Goal: Ask a question: Seek information or help from site administrators or community

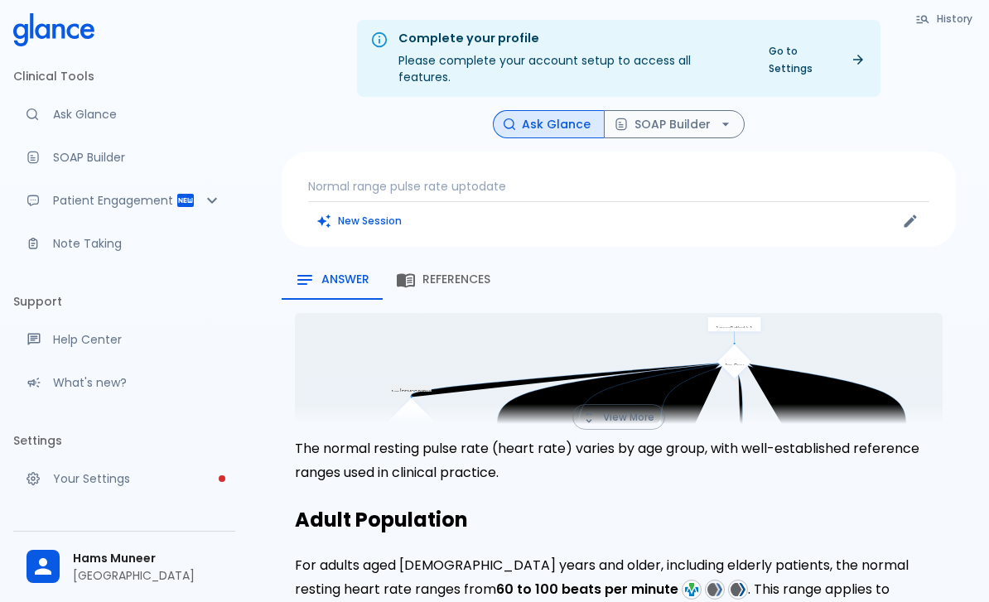
click at [461, 178] on p "Normal range pulse rate uptodate" at bounding box center [618, 186] width 621 height 17
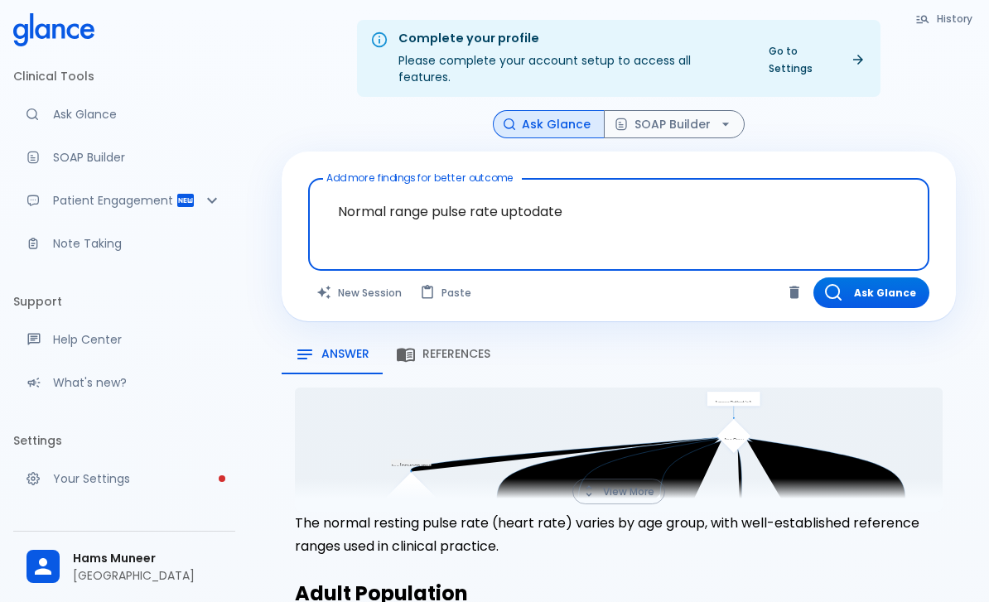
click at [445, 191] on textarea "Normal range pulse rate uptodate" at bounding box center [619, 212] width 598 height 52
click at [445, 190] on textarea "Normal range pulse rate uptodate" at bounding box center [619, 212] width 598 height 52
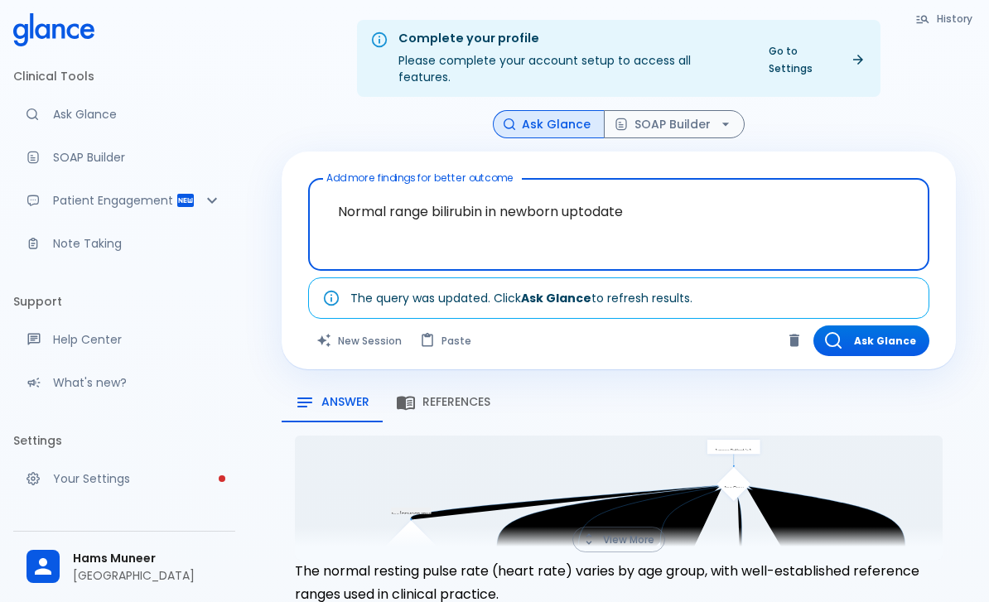
type textarea "Normal range bilirubin in newborn uptodate"
click at [882, 110] on div "Ask Glance SOAP Builder" at bounding box center [619, 124] width 674 height 29
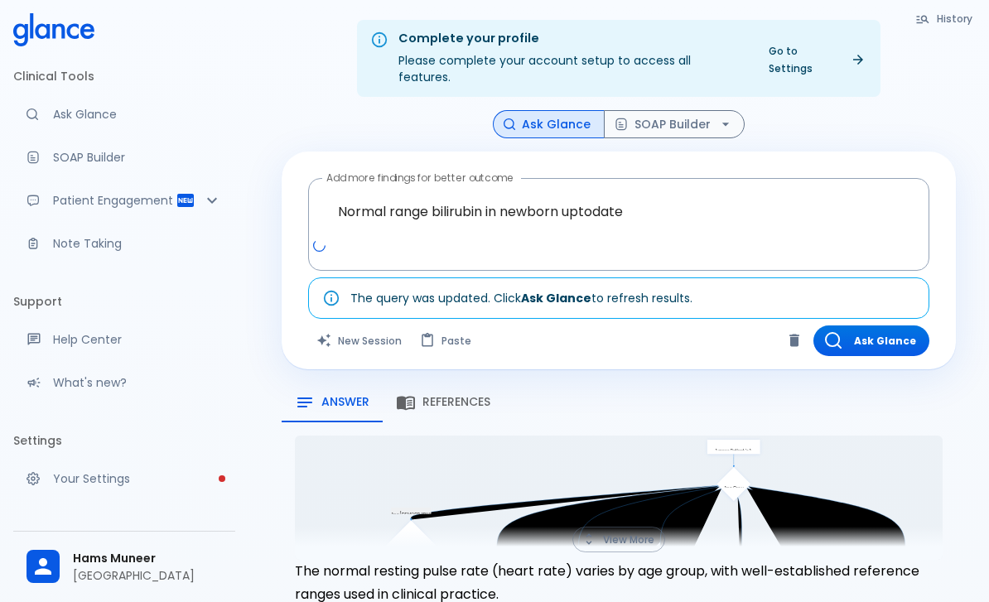
click at [892, 326] on button "Ask Glance" at bounding box center [872, 341] width 116 height 31
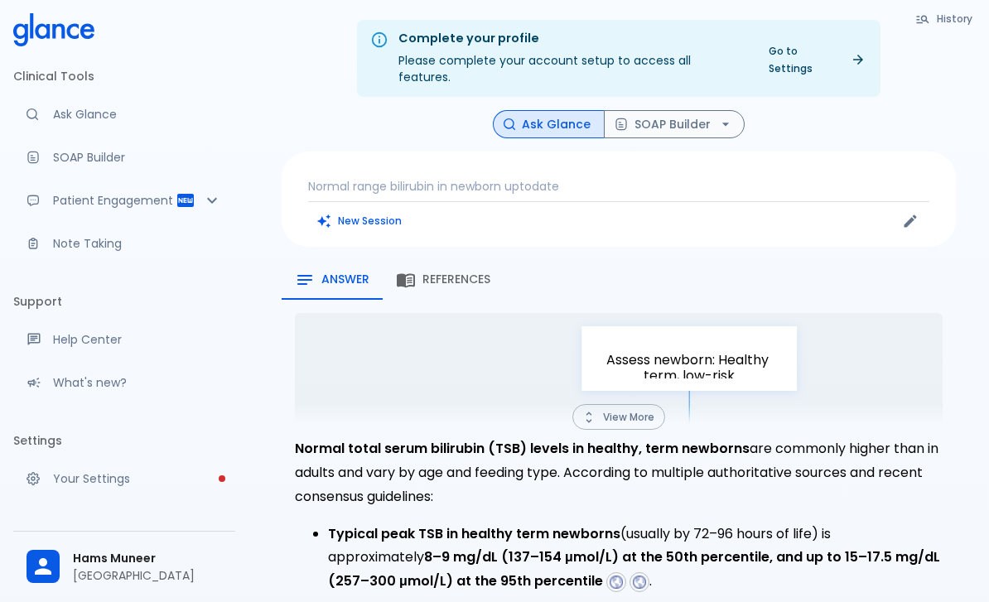
click at [578, 178] on p "Normal range bilirubin in newborn uptodate" at bounding box center [618, 186] width 621 height 17
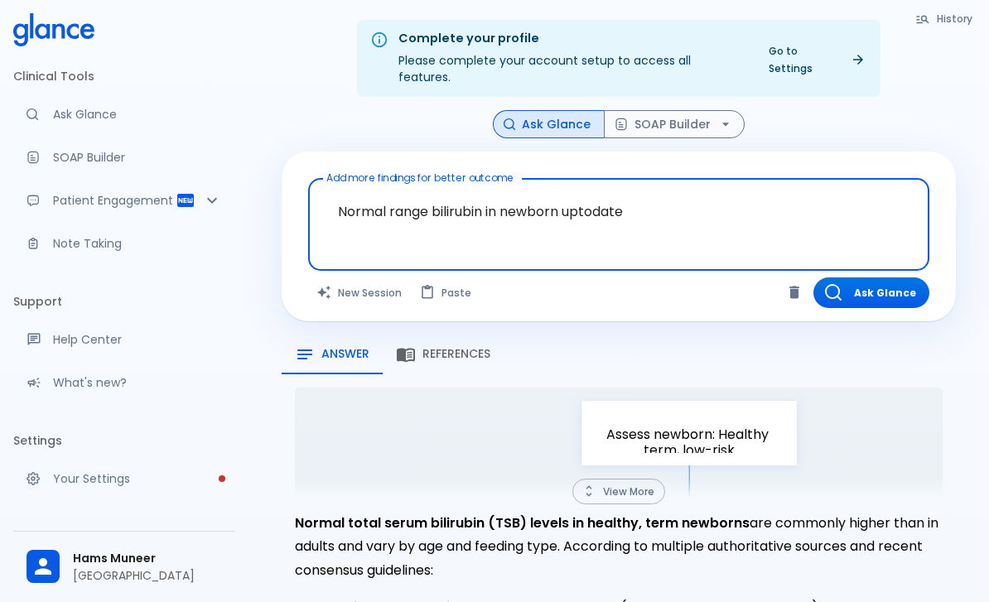
click at [568, 186] on textarea "Normal range bilirubin in newborn uptodate" at bounding box center [619, 212] width 598 height 52
click at [592, 190] on textarea "Normal range bilirubin in newborn uptodate" at bounding box center [619, 212] width 598 height 52
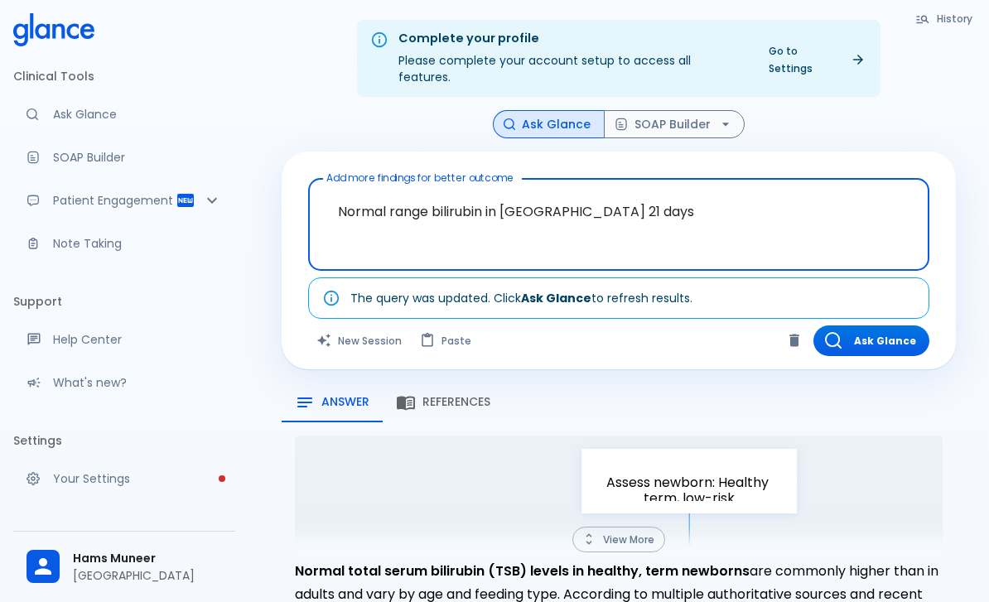
type textarea "Normal range bilirubin in newborn 21 days"
click at [875, 119] on div "Ask Glance SOAP Builder" at bounding box center [619, 124] width 674 height 29
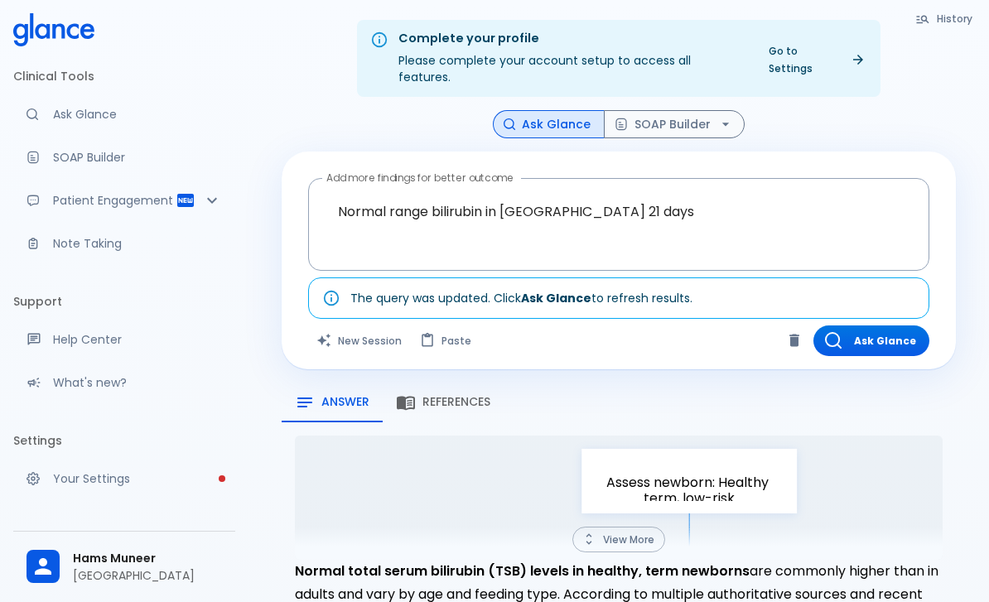
click at [879, 326] on button "Ask Glance" at bounding box center [872, 341] width 116 height 31
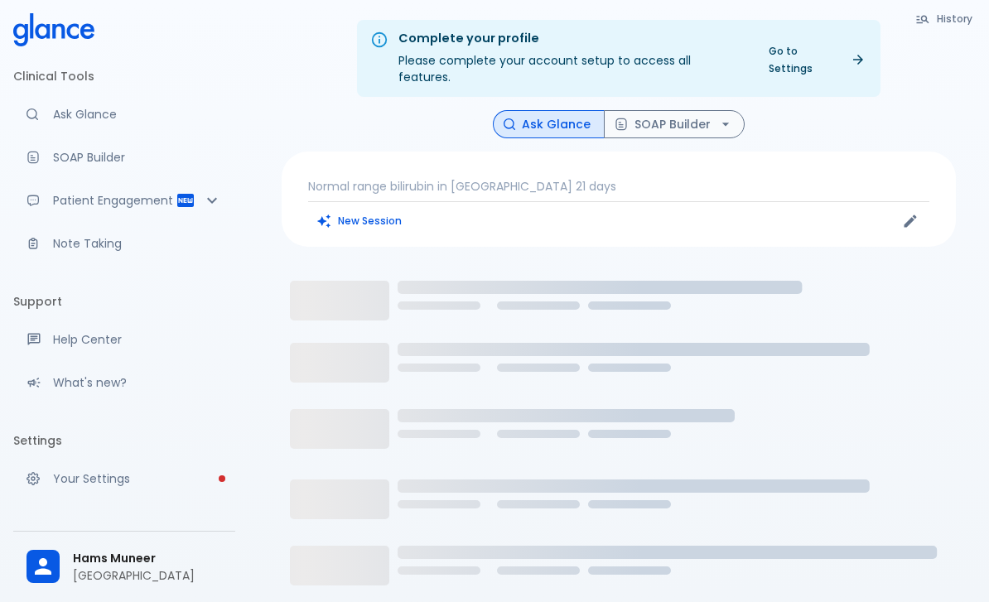
click at [461, 178] on p "Normal range bilirubin in newborn 21 days" at bounding box center [618, 186] width 621 height 17
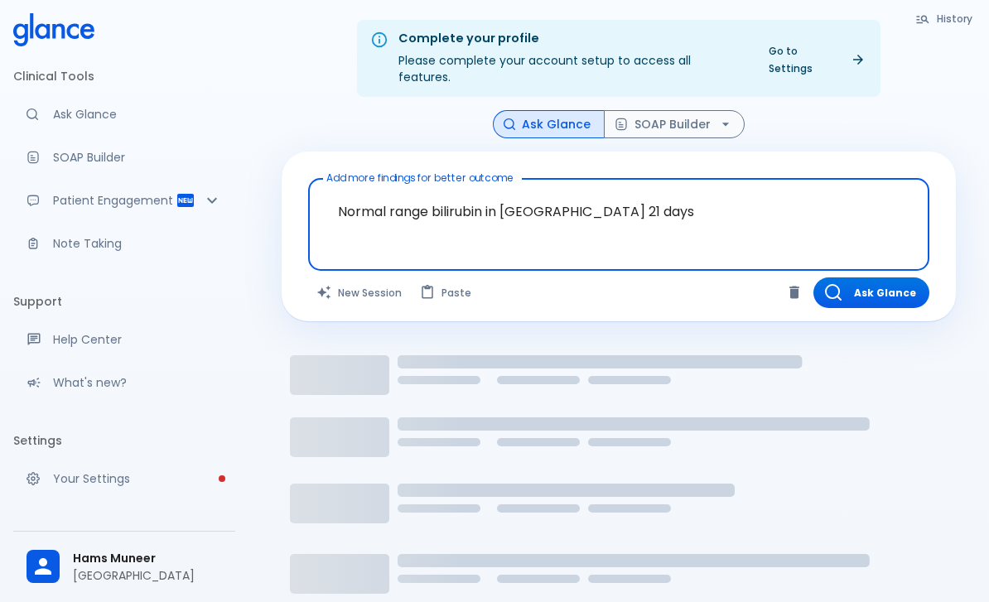
click at [415, 191] on textarea "Normal range bilirubin in newborn 21 days" at bounding box center [619, 212] width 598 height 52
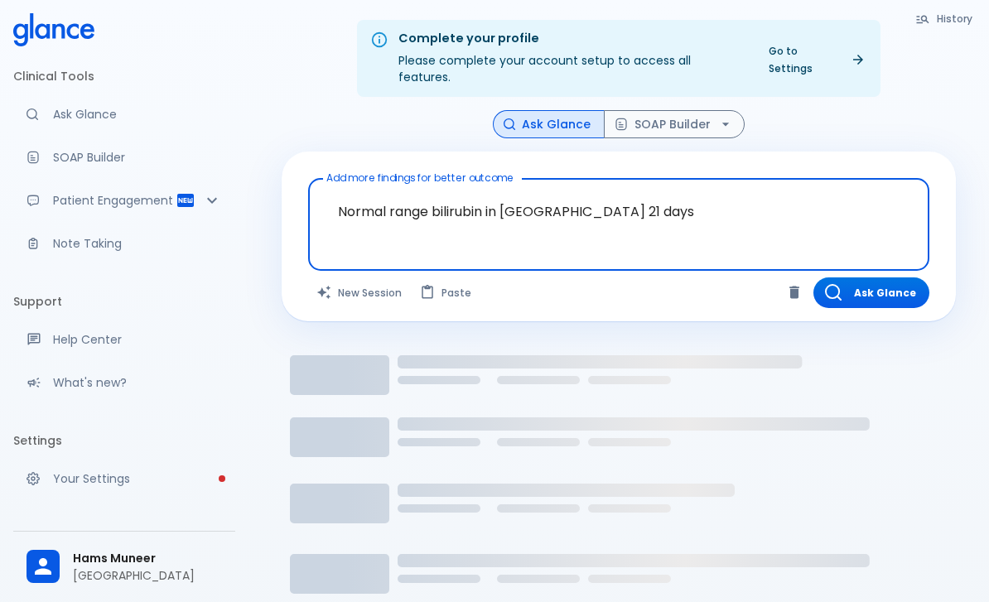
click at [414, 191] on textarea "Normal range bilirubin in newborn 21 days" at bounding box center [619, 212] width 598 height 52
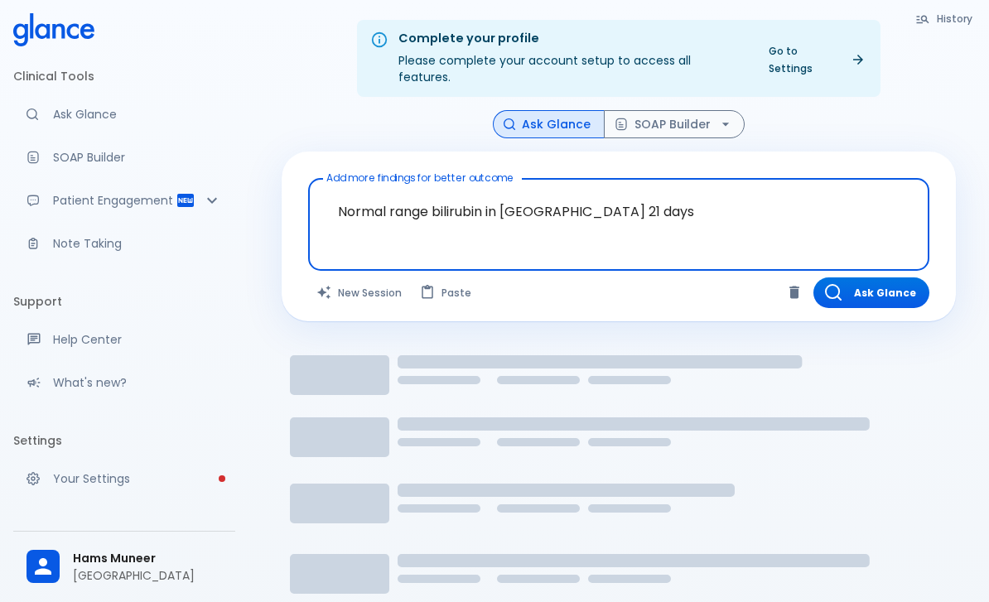
click at [436, 198] on textarea "Normal range bilirubin in newborn 21 days" at bounding box center [619, 212] width 598 height 52
click at [913, 78] on div "Complete your profile Please complete your account setup to access all features…" at bounding box center [619, 58] width 714 height 77
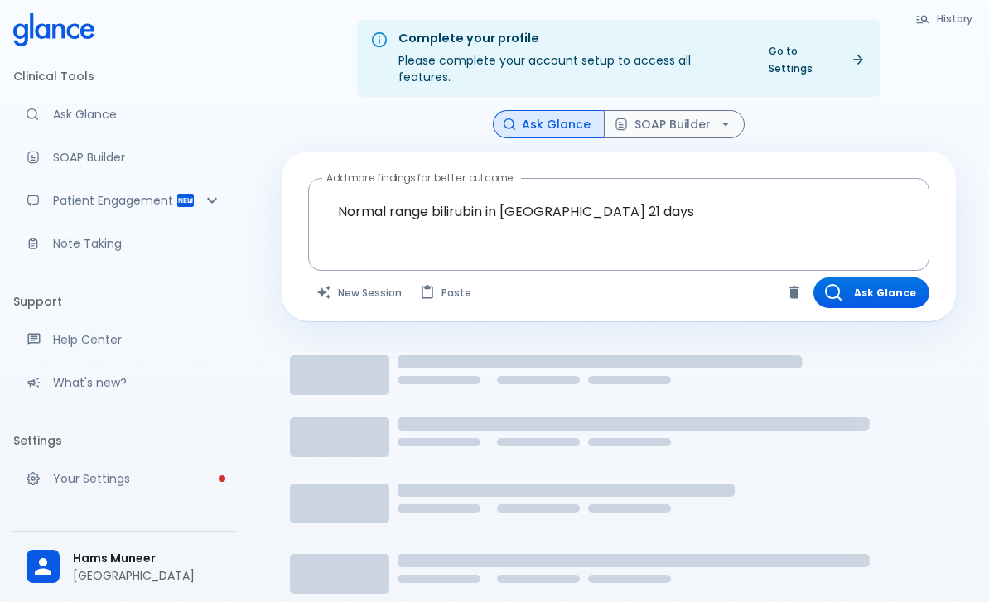
click at [377, 278] on button "New Session" at bounding box center [360, 293] width 104 height 31
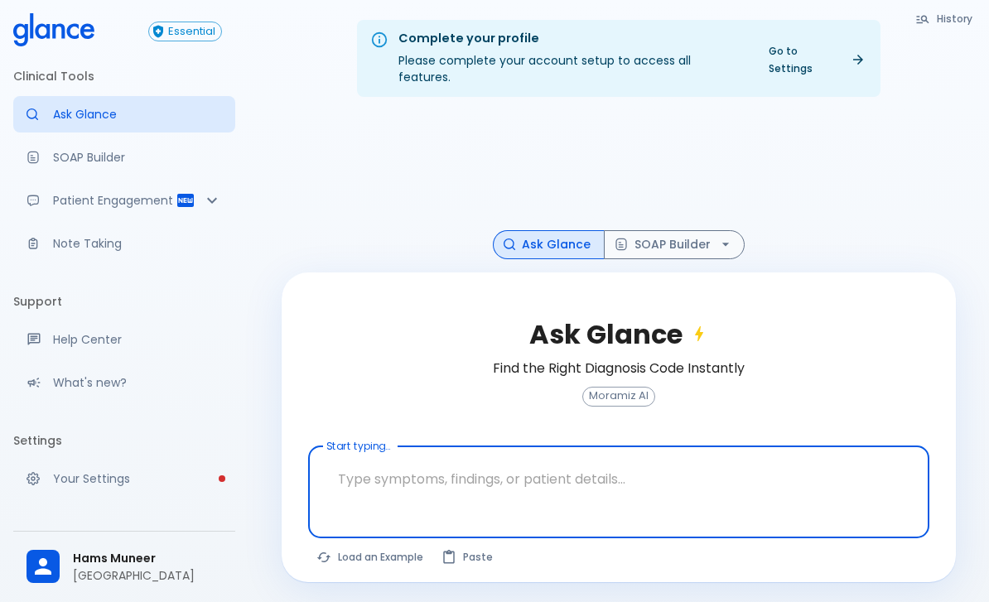
click at [409, 468] on textarea "Start typing..." at bounding box center [619, 479] width 598 height 52
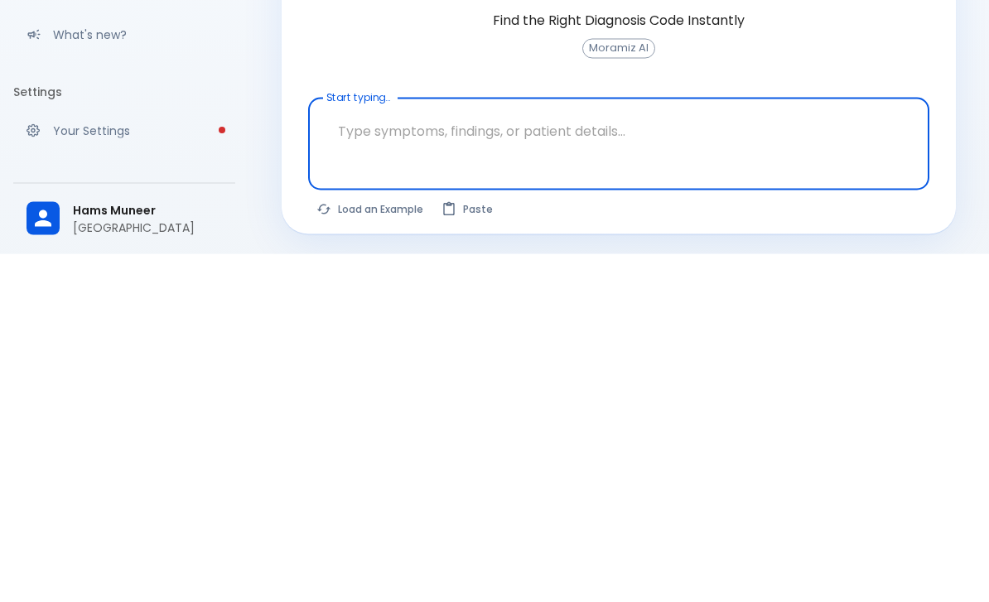
click at [373, 453] on textarea "Start typing..." at bounding box center [619, 479] width 598 height 52
type textarea "Normal range bilirubin in newborn 21 days"
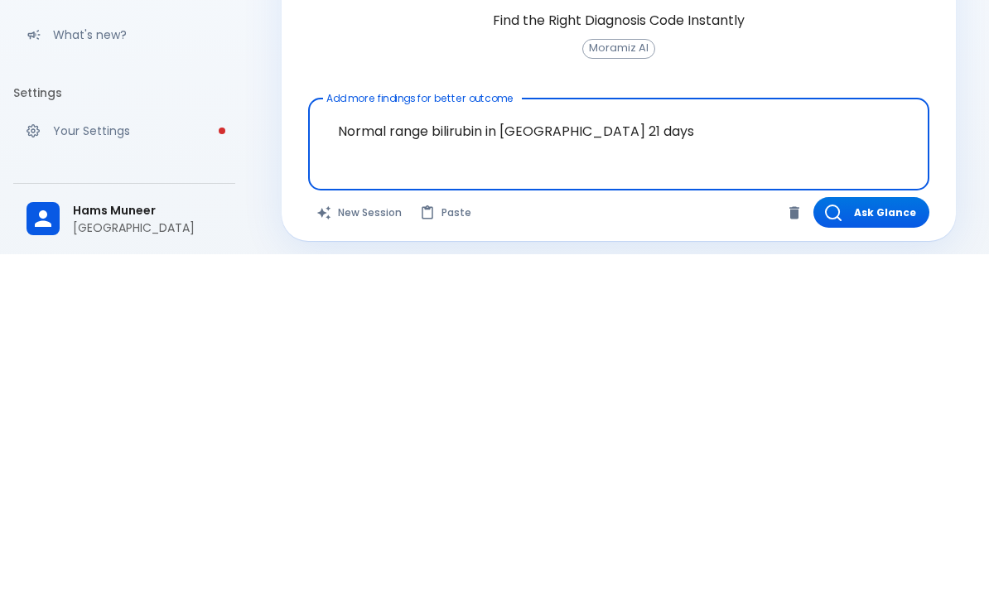
click at [888, 545] on button "Ask Glance" at bounding box center [872, 560] width 116 height 31
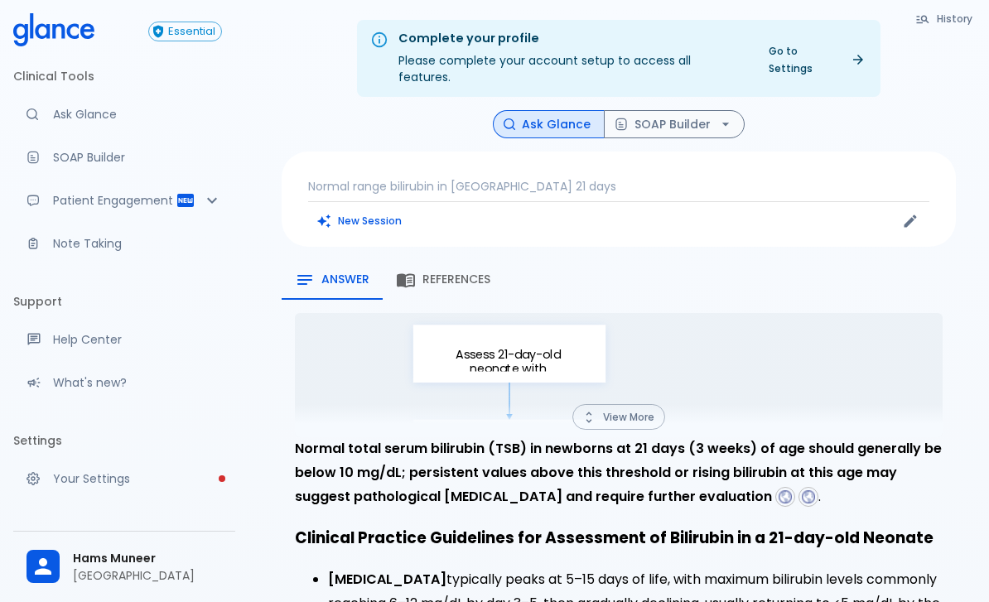
click at [415, 178] on p "Normal range bilirubin in newborn 21 days" at bounding box center [618, 186] width 621 height 17
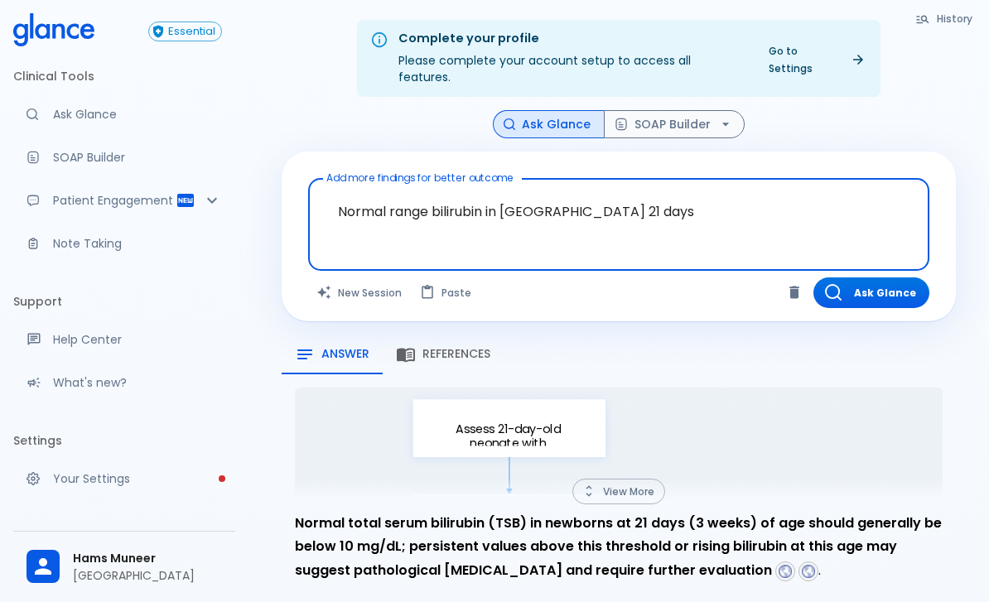
click at [433, 152] on div "Add more findings for better outcome Normal range bilirubin in newborn 21 days …" at bounding box center [619, 237] width 674 height 170
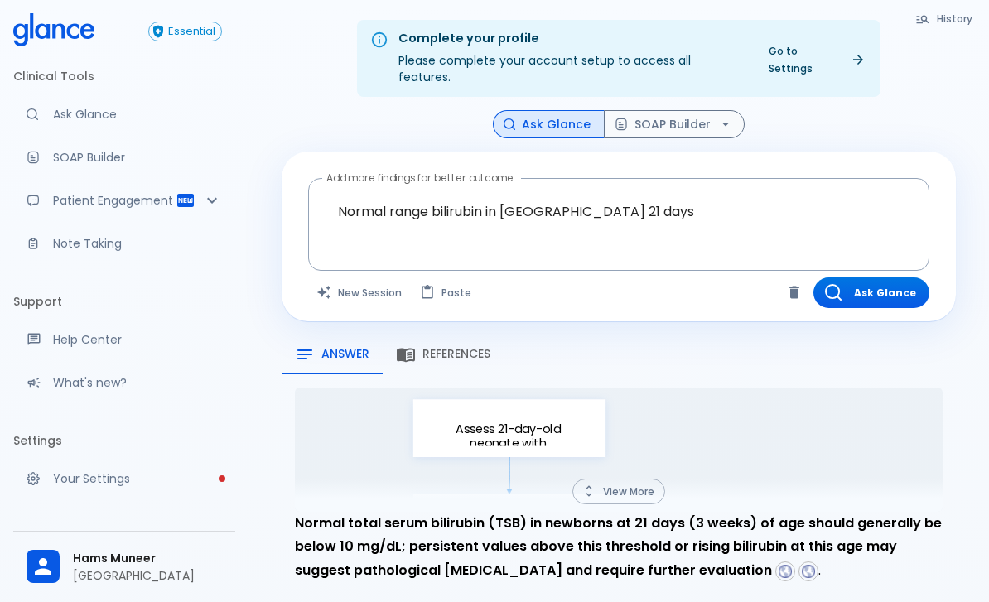
click at [794, 287] on icon "Clear" at bounding box center [795, 293] width 10 height 12
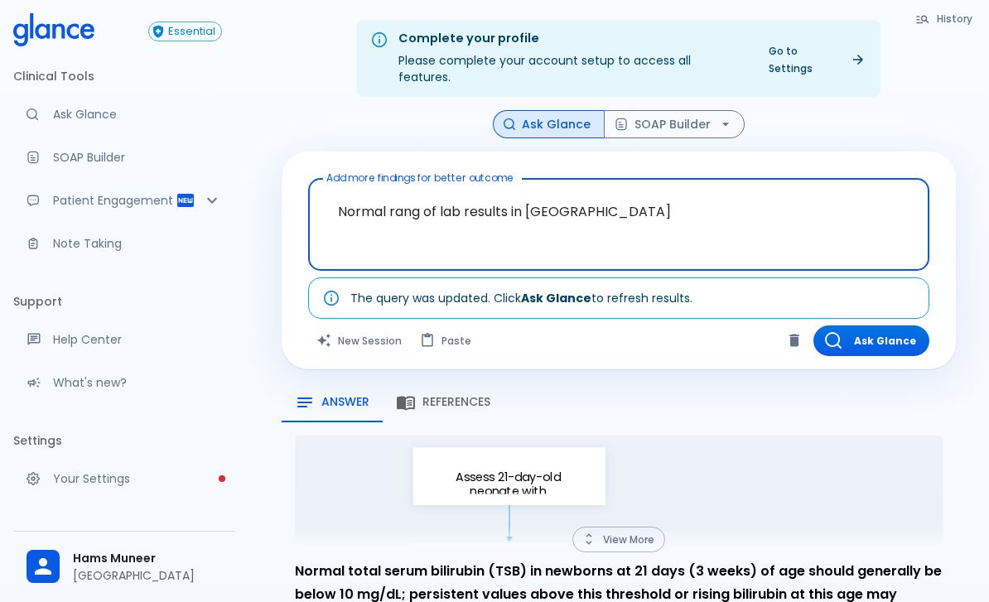
type textarea "Normal rang of lab results in newborn"
click at [885, 116] on div "Ask Glance SOAP Builder" at bounding box center [619, 124] width 674 height 29
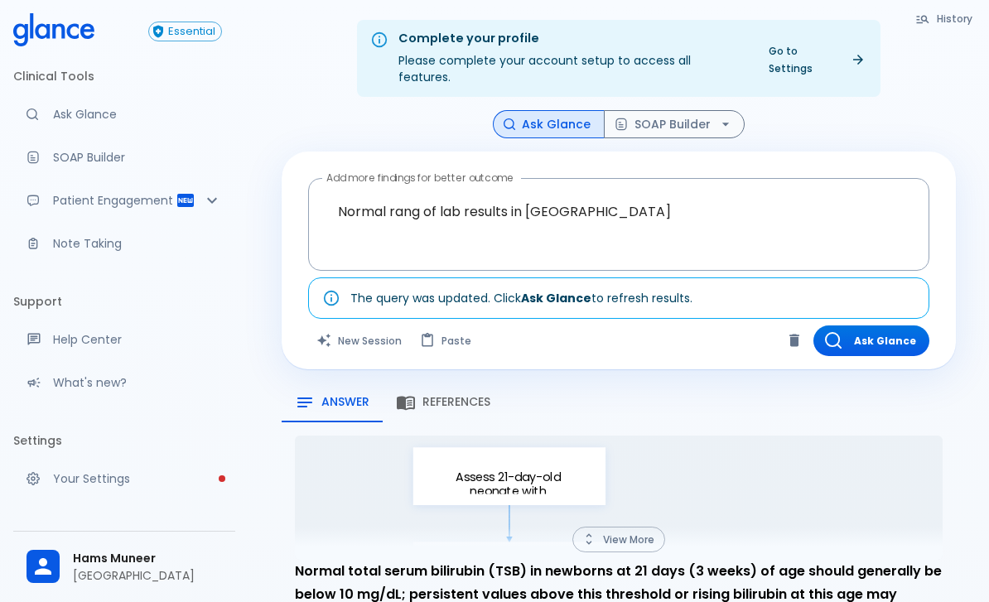
click at [895, 326] on button "Ask Glance" at bounding box center [872, 341] width 116 height 31
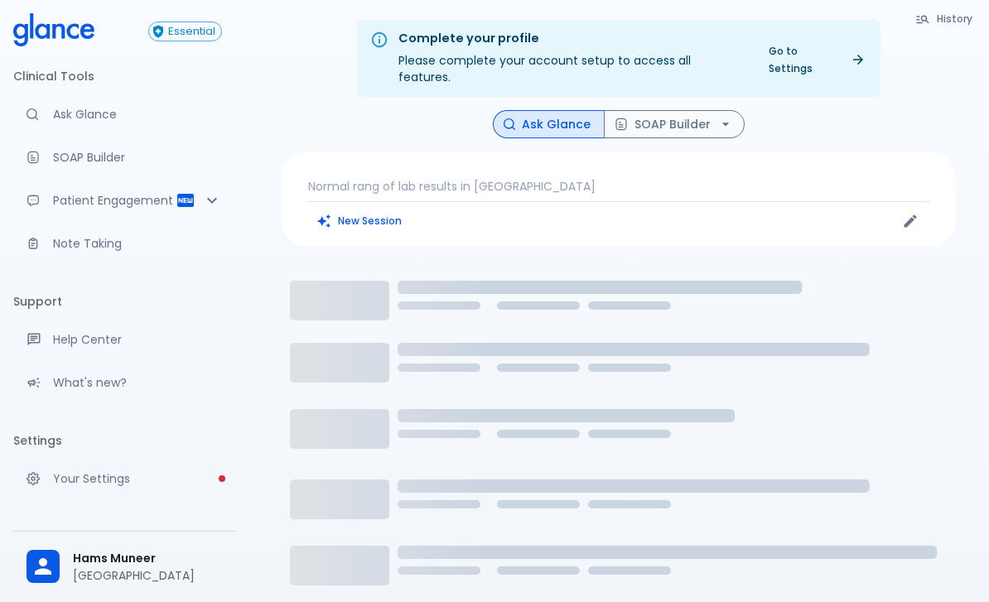
click at [390, 152] on div "Normal rang of lab results in newborn New Session" at bounding box center [619, 199] width 674 height 95
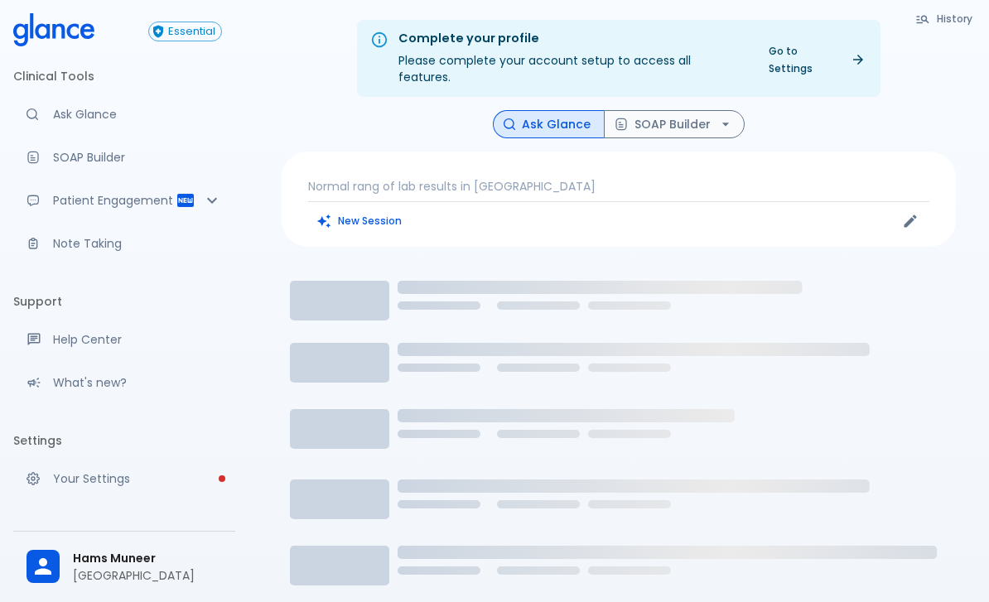
click at [384, 178] on p "Normal rang of lab results in newborn" at bounding box center [618, 186] width 621 height 17
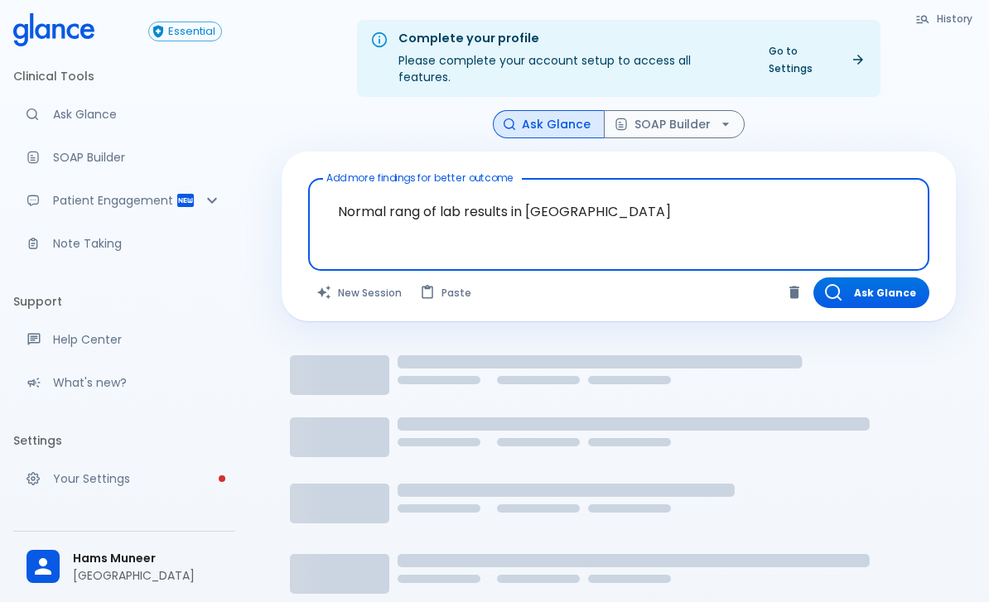
click at [374, 197] on textarea "Normal rang of lab results in newborn" at bounding box center [619, 212] width 598 height 52
click at [373, 196] on textarea "Normal rang of lab results in newborn" at bounding box center [619, 212] width 598 height 52
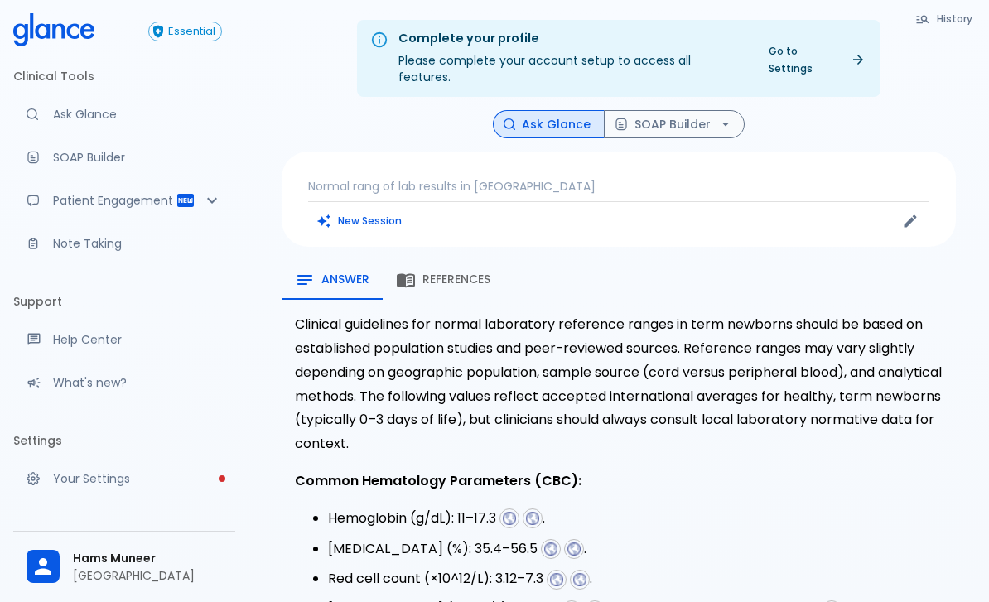
click at [597, 178] on p "Normal rang of lab results in [GEOGRAPHIC_DATA]" at bounding box center [618, 186] width 621 height 17
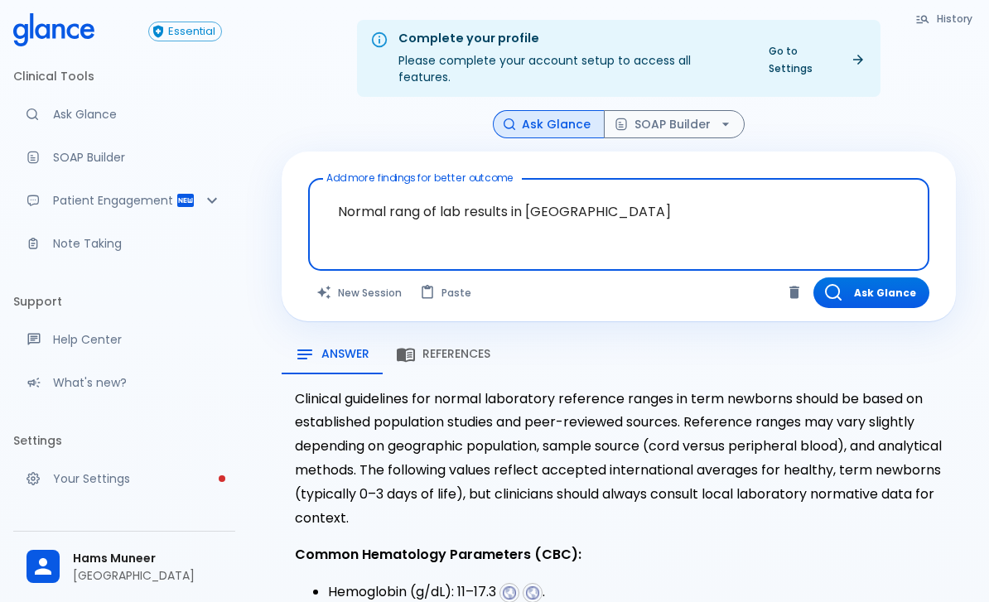
click at [621, 189] on textarea "Normal rang of lab results in [GEOGRAPHIC_DATA]" at bounding box center [619, 212] width 598 height 52
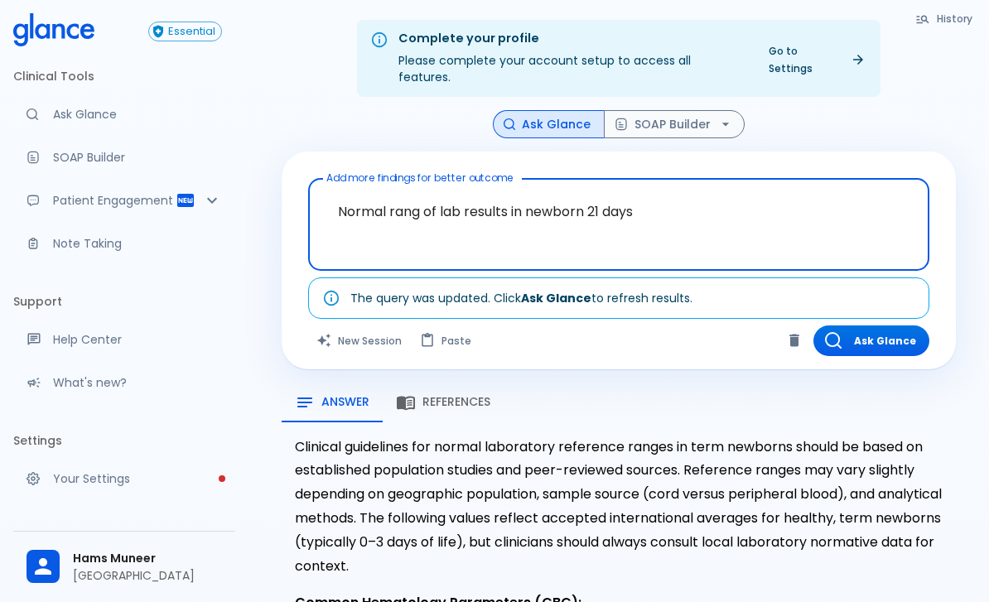
type textarea "Normal rang of lab results in newborn 21 days"
click at [868, 152] on div "Add more findings for better outcome Normal rang of lab results in newborn 21 d…" at bounding box center [619, 261] width 674 height 218
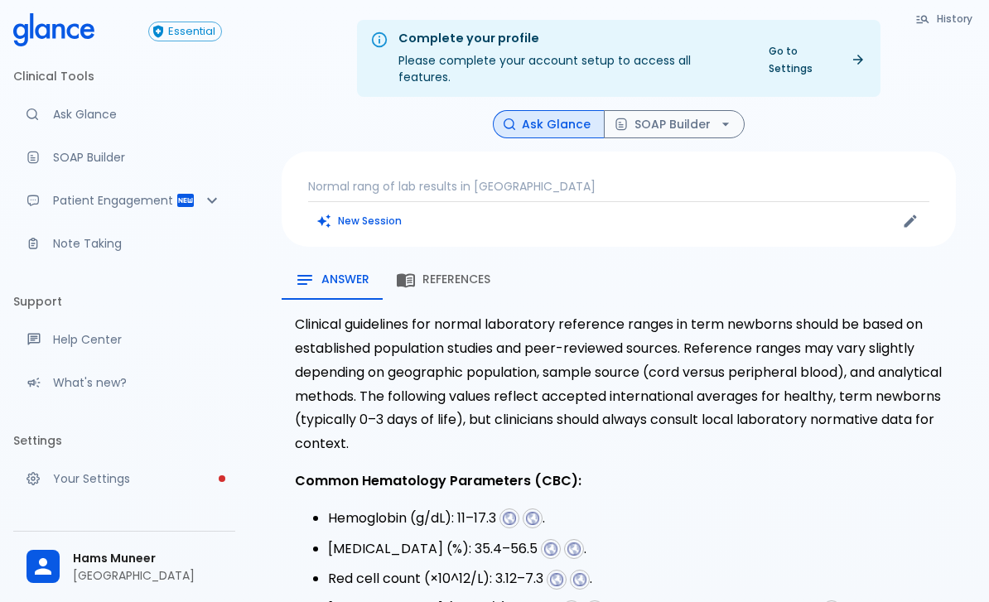
click at [570, 157] on div "Normal rang of lab results in newborn New Session" at bounding box center [619, 199] width 674 height 95
click at [492, 178] on p "Normal rang of lab results in [GEOGRAPHIC_DATA]" at bounding box center [618, 186] width 621 height 17
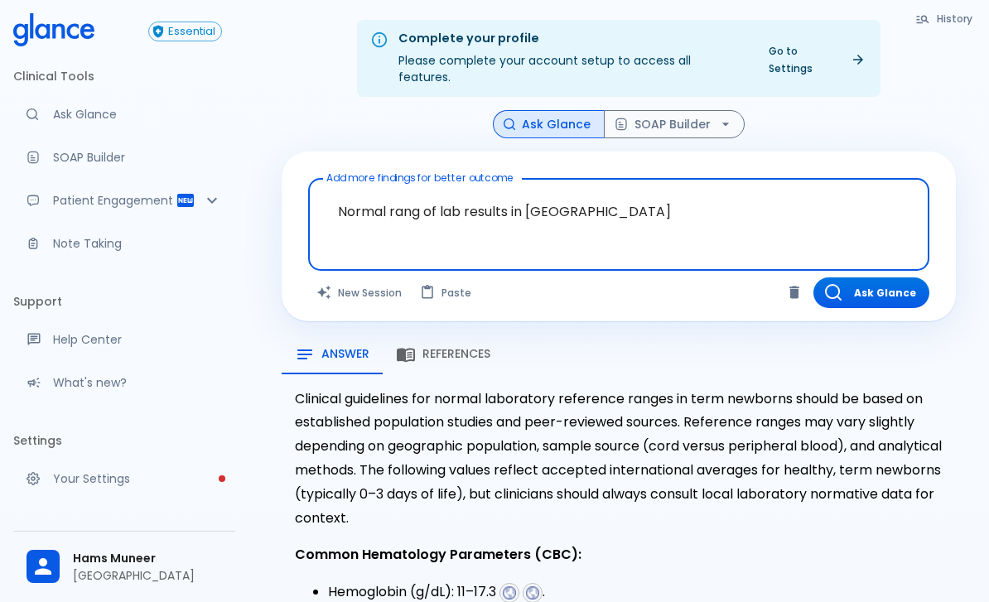
click at [423, 186] on textarea "Normal rang of lab results in [GEOGRAPHIC_DATA]" at bounding box center [619, 212] width 598 height 52
click at [433, 196] on textarea "Normal rang of lab results in [GEOGRAPHIC_DATA]" at bounding box center [619, 212] width 598 height 52
click at [476, 193] on textarea "Normal rang of lab results in [GEOGRAPHIC_DATA]" at bounding box center [619, 212] width 598 height 52
click at [494, 202] on textarea "Normal rang of lab results in [GEOGRAPHIC_DATA]" at bounding box center [619, 212] width 598 height 52
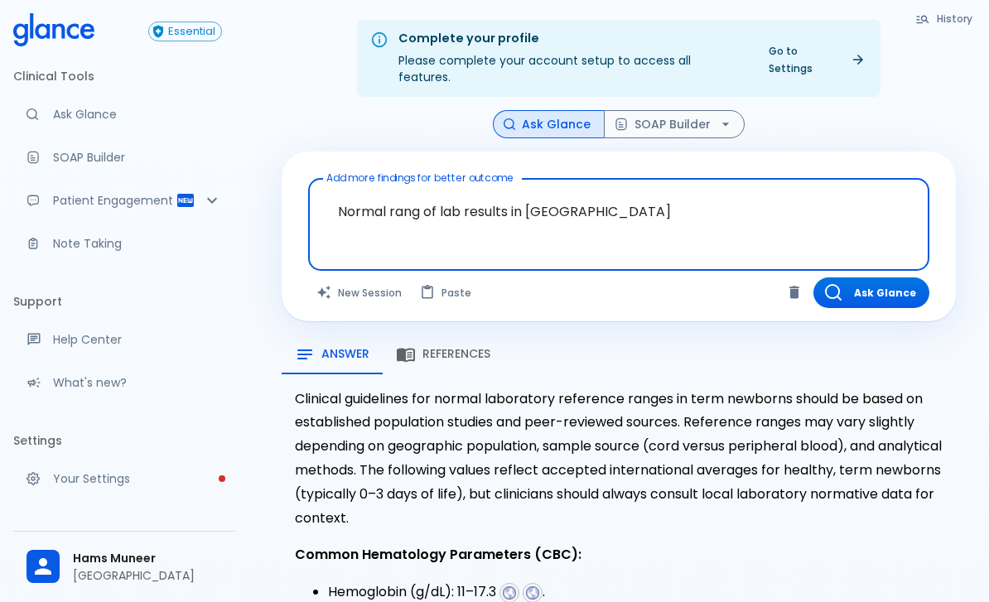
click at [494, 201] on textarea "Normal rang of lab results in [GEOGRAPHIC_DATA]" at bounding box center [619, 212] width 598 height 52
click at [897, 110] on div "Ask Glance SOAP Builder" at bounding box center [619, 124] width 674 height 29
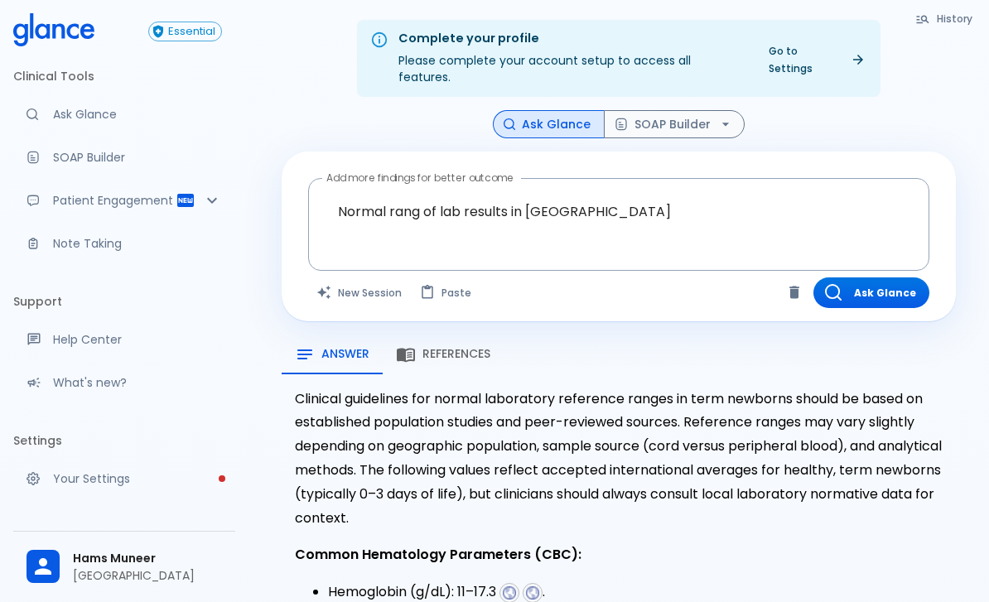
click at [360, 279] on button "New Session" at bounding box center [360, 293] width 104 height 31
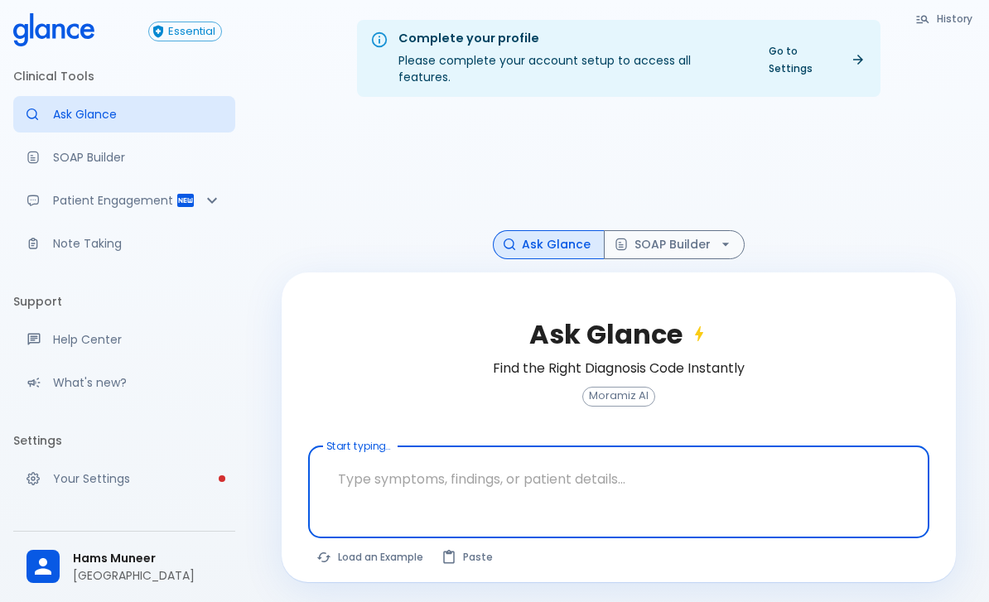
click at [387, 468] on textarea "Start typing..." at bounding box center [619, 479] width 598 height 52
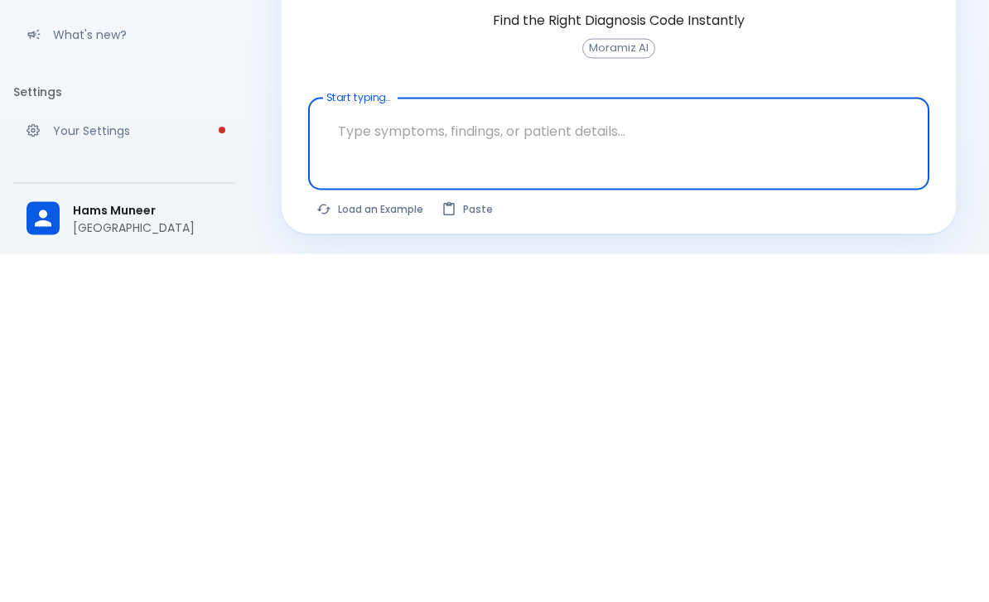
click at [359, 453] on textarea "Start typing..." at bounding box center [619, 479] width 598 height 52
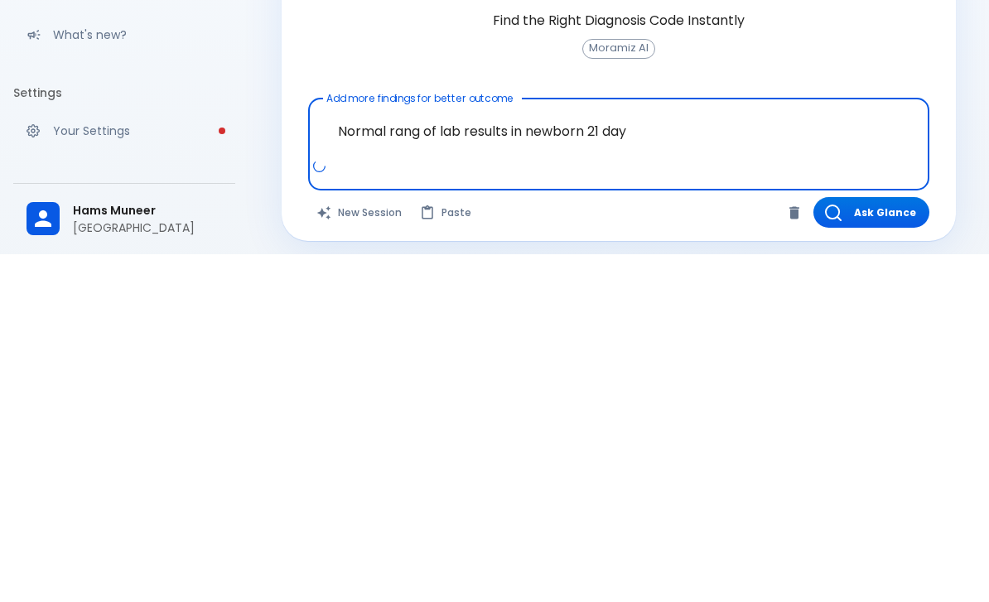
type textarea "Normal rang of lab results in newborn 21 days"
click at [882, 545] on button "Ask Glance" at bounding box center [872, 560] width 116 height 31
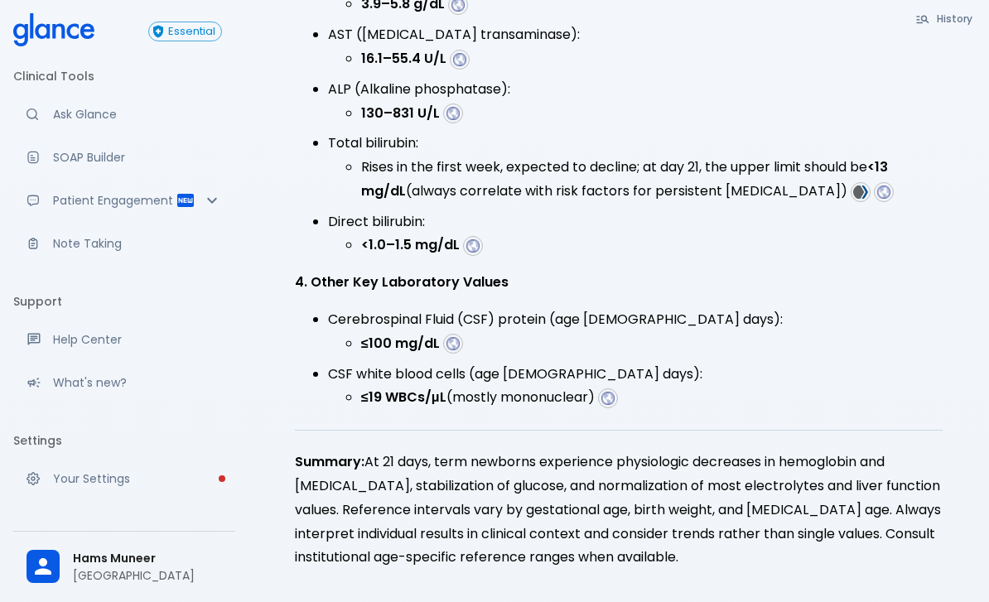
scroll to position [1226, 0]
